Goal: Find specific page/section: Find specific page/section

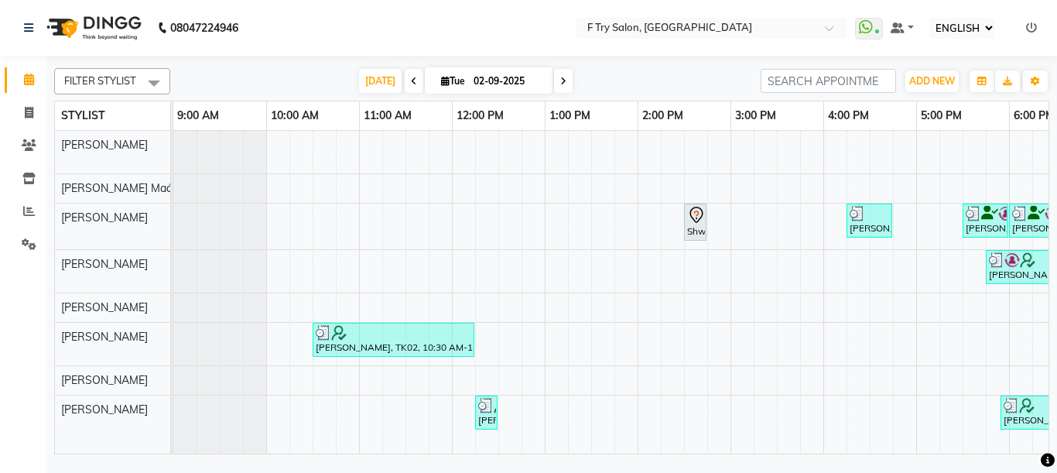
select select "ec"
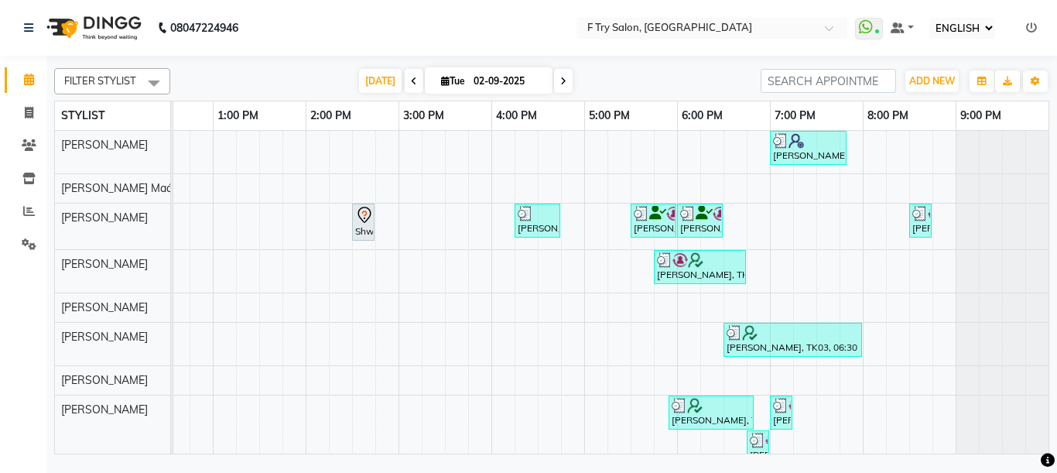
click at [979, 193] on div at bounding box center [1001, 188] width 93 height 29
click at [375, 67] on div "FILTER STYLIST Select All Sachin Sutte Snehal Maám Aakash Warulkar Gunesh Warul…" at bounding box center [551, 258] width 995 height 392
click at [388, 81] on span "[DATE]" at bounding box center [380, 81] width 43 height 24
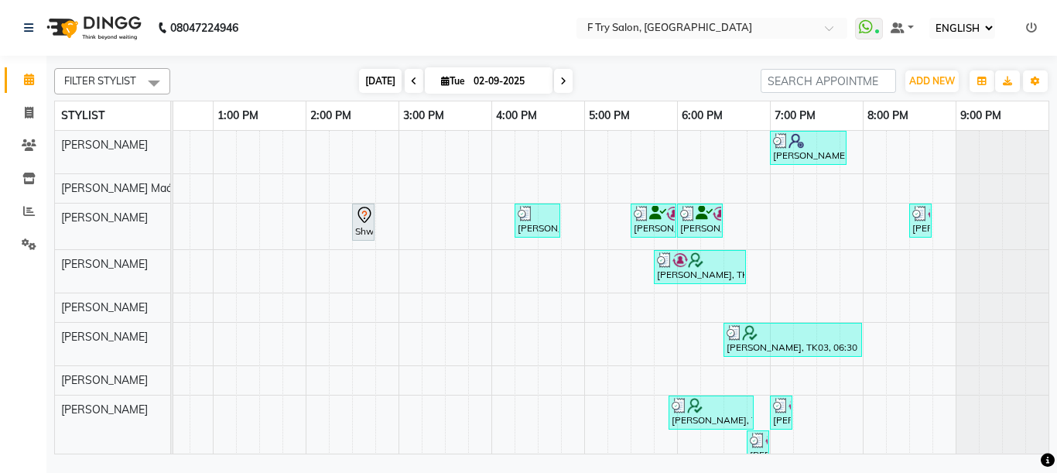
type input "[DATE]"
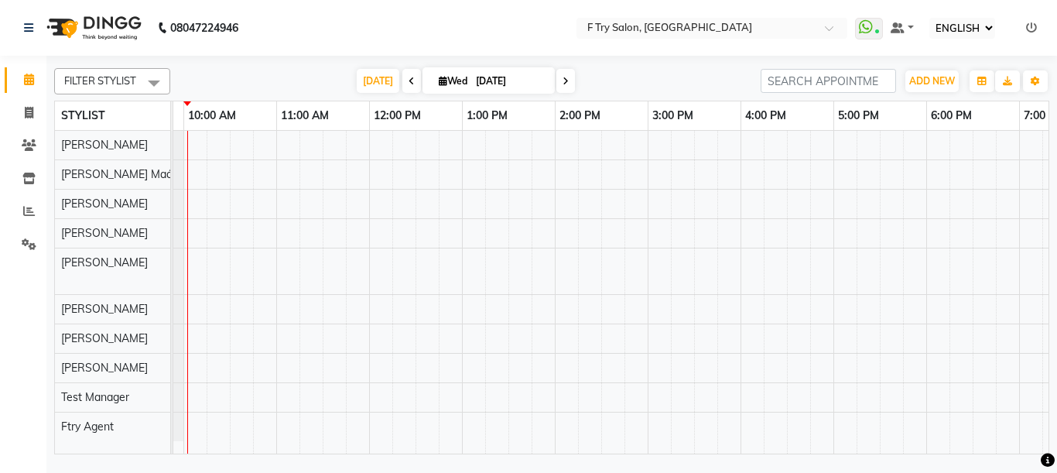
scroll to position [0, 0]
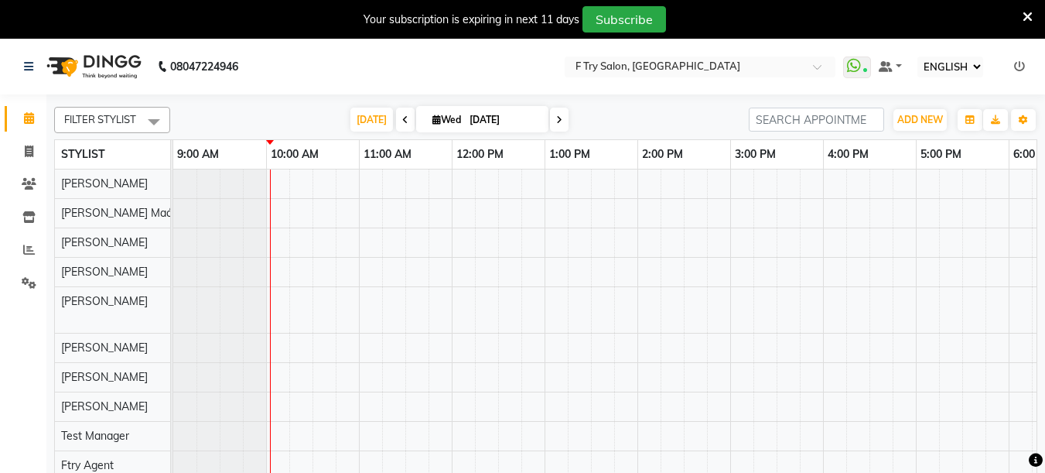
select select "ec"
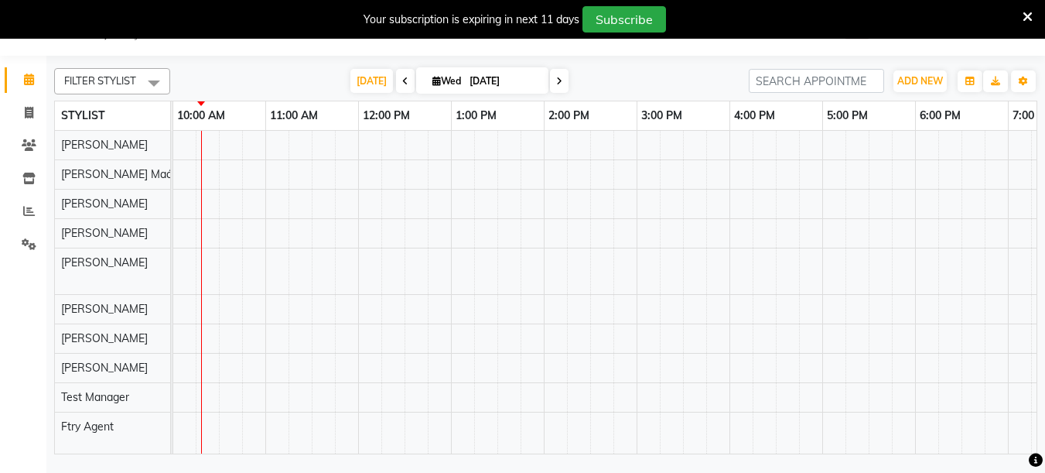
scroll to position [0, 31]
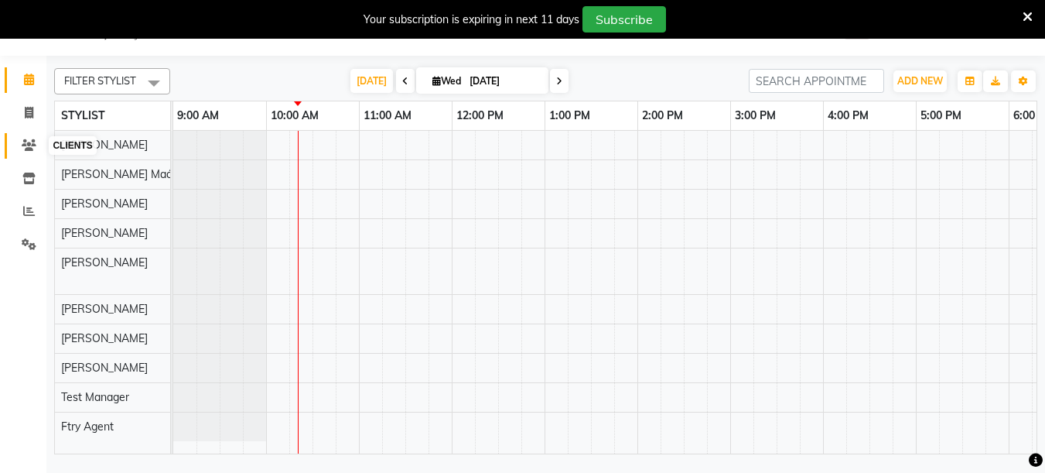
click at [27, 138] on span at bounding box center [28, 146] width 27 height 18
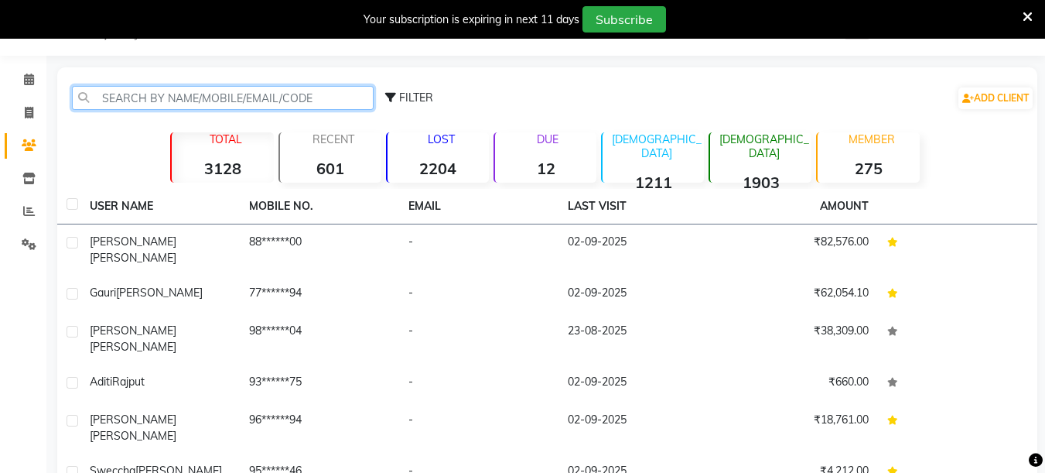
click at [190, 102] on input "text" at bounding box center [223, 98] width 302 height 24
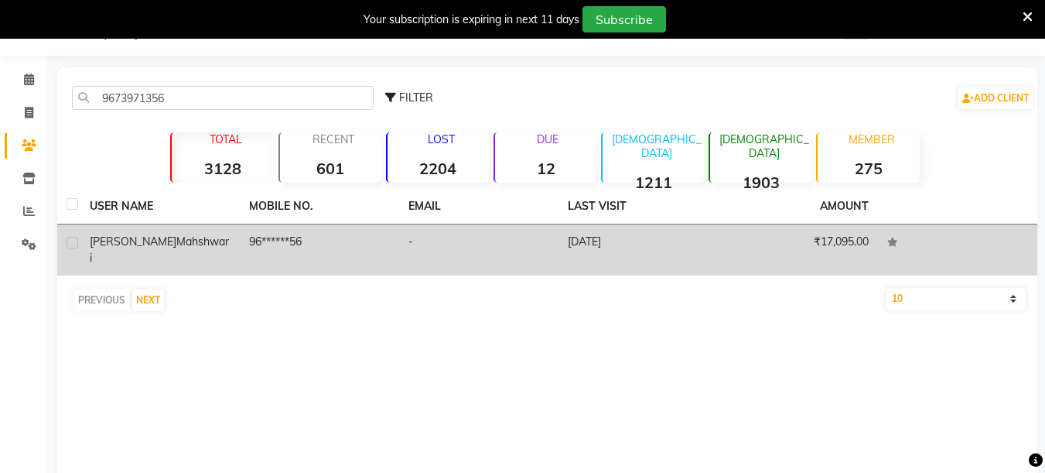
click at [156, 241] on span "Mahshwari" at bounding box center [159, 249] width 139 height 30
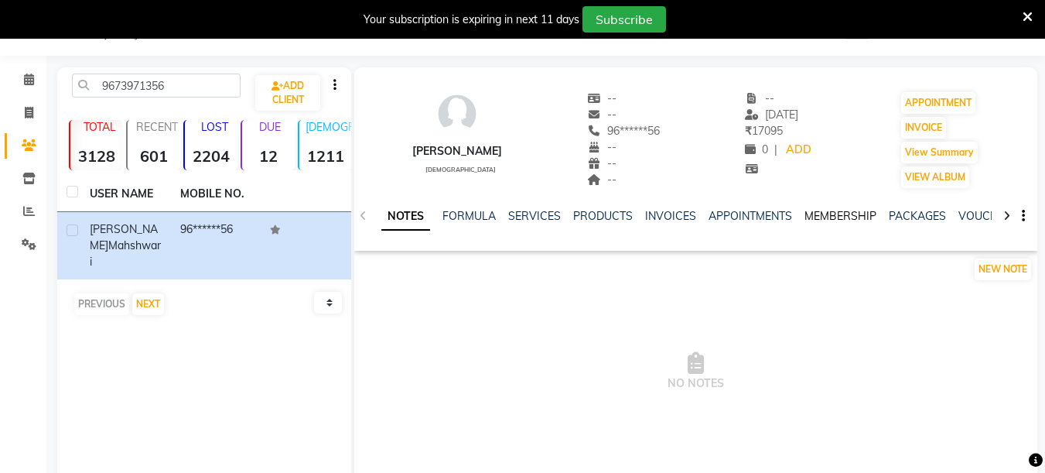
click at [808, 214] on link "MEMBERSHIP" at bounding box center [840, 216] width 72 height 14
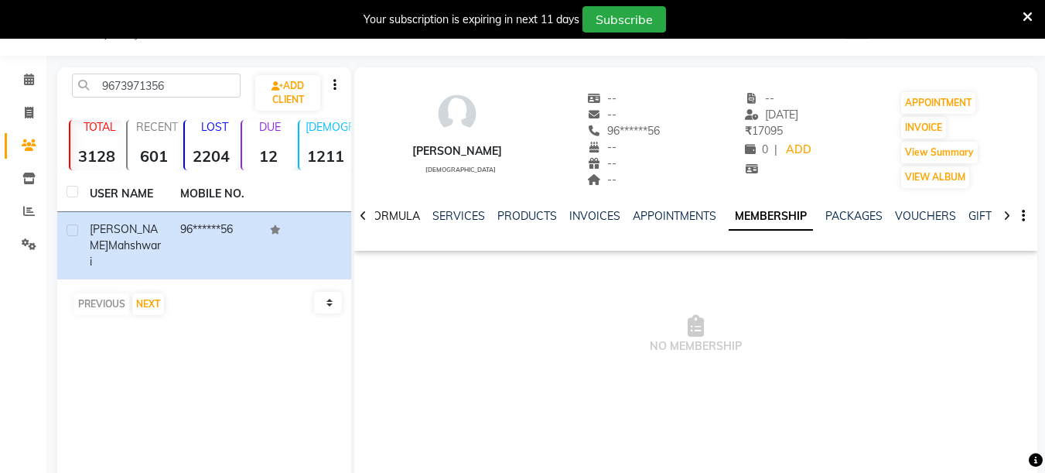
click at [403, 215] on link "FORMULA" at bounding box center [393, 216] width 53 height 14
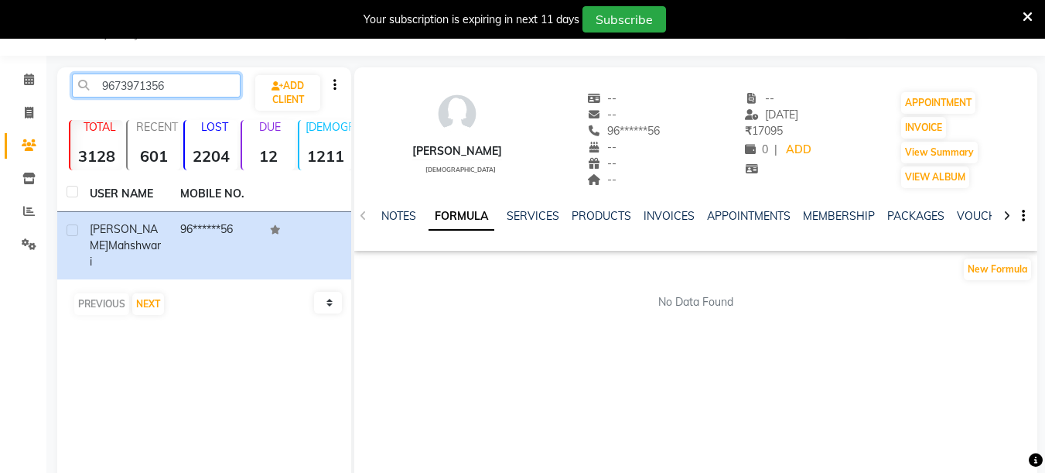
click at [193, 84] on input "9673971356" at bounding box center [156, 85] width 169 height 24
type input "9"
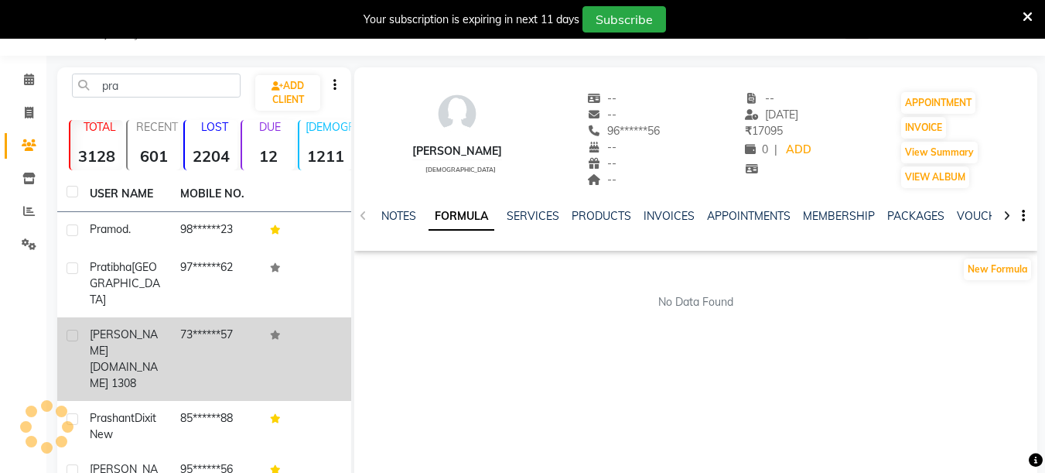
click at [98, 335] on span "[PERSON_NAME]" at bounding box center [124, 342] width 68 height 30
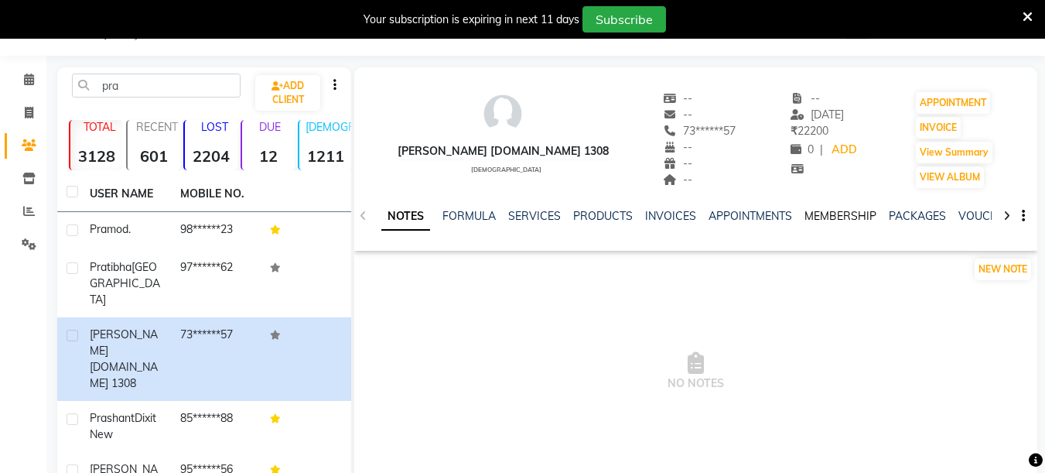
click at [818, 211] on link "MEMBERSHIP" at bounding box center [840, 216] width 72 height 14
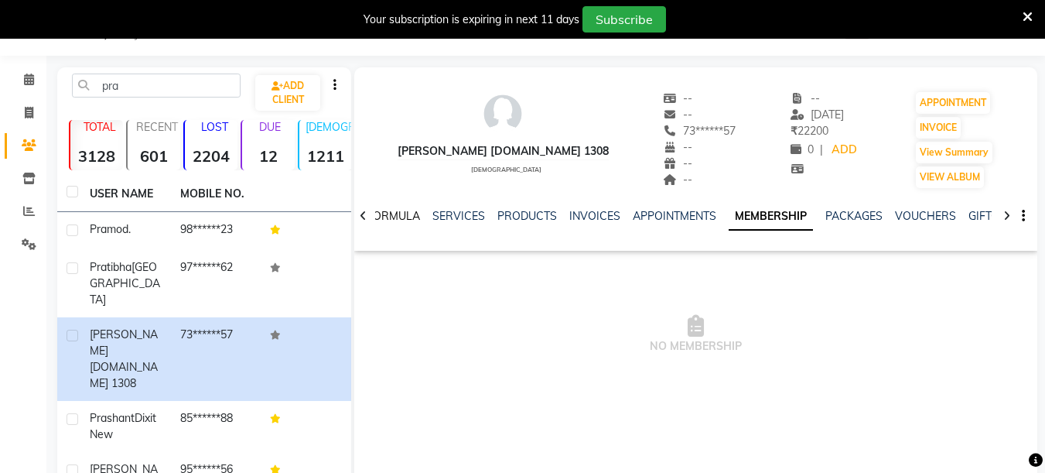
click at [395, 218] on link "FORMULA" at bounding box center [393, 216] width 53 height 14
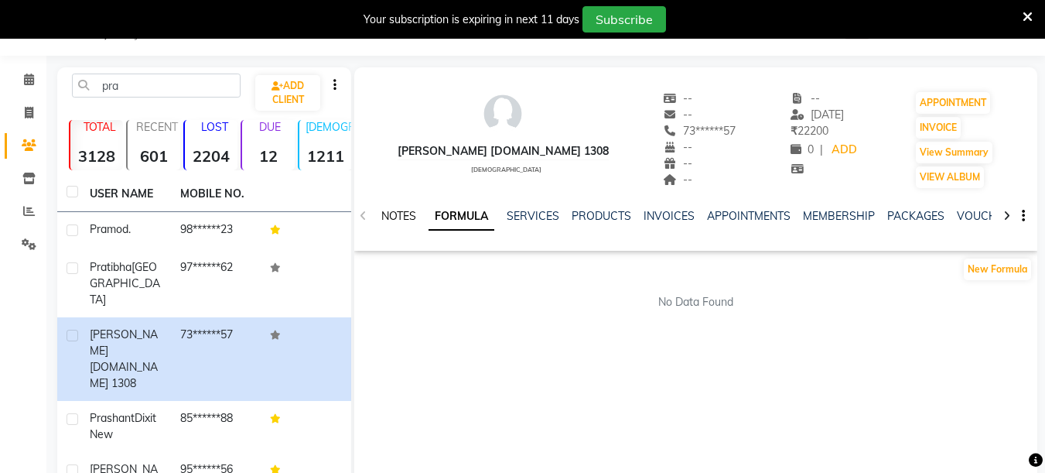
click at [401, 210] on link "NOTES" at bounding box center [398, 216] width 35 height 14
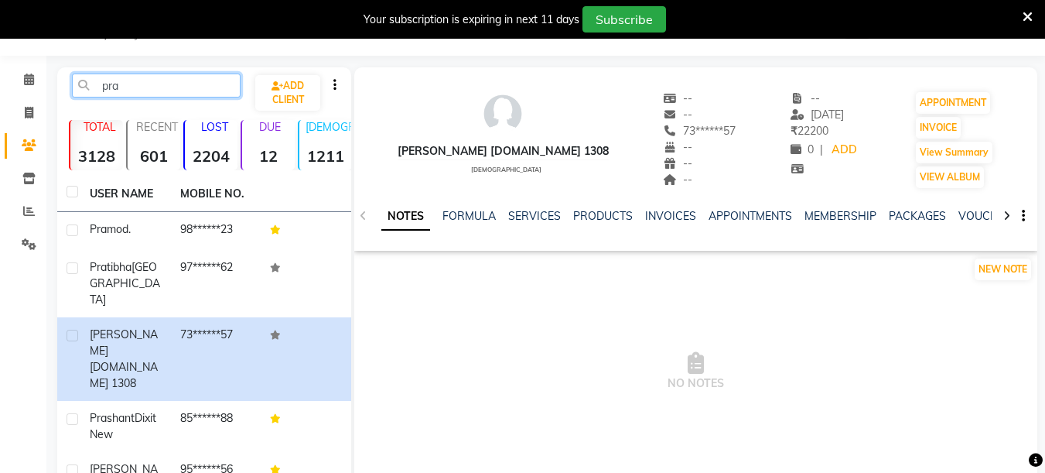
click at [155, 87] on input "pra" at bounding box center [156, 85] width 169 height 24
type input "p"
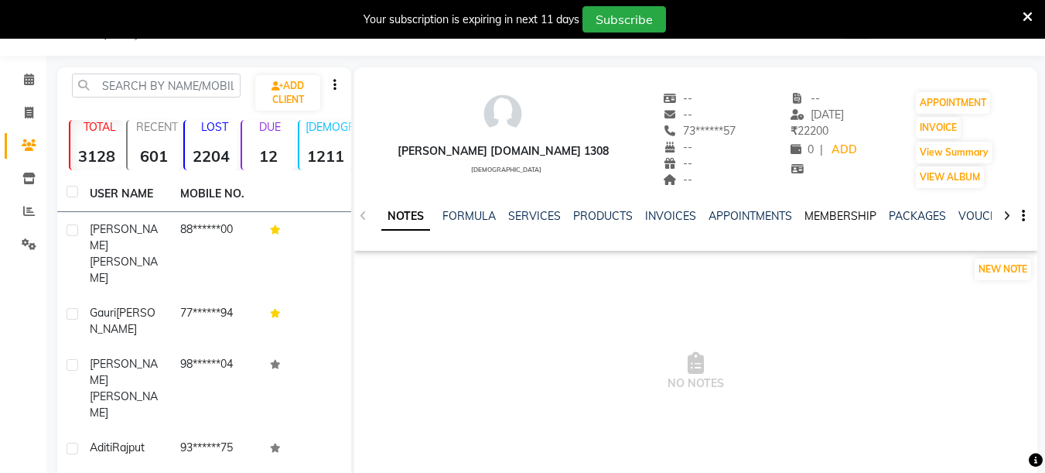
click at [837, 214] on link "MEMBERSHIP" at bounding box center [840, 216] width 72 height 14
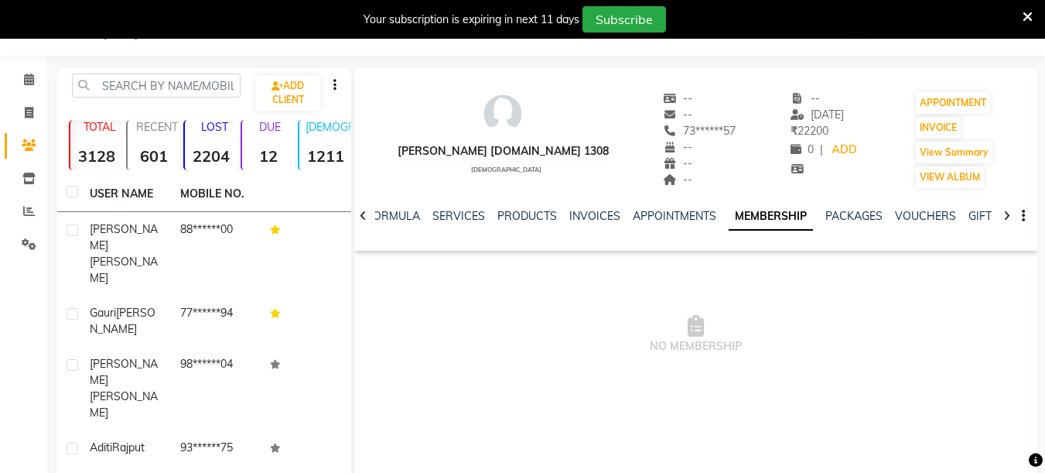
click at [385, 224] on div "FORMULA" at bounding box center [393, 216] width 53 height 16
